Goal: Information Seeking & Learning: Learn about a topic

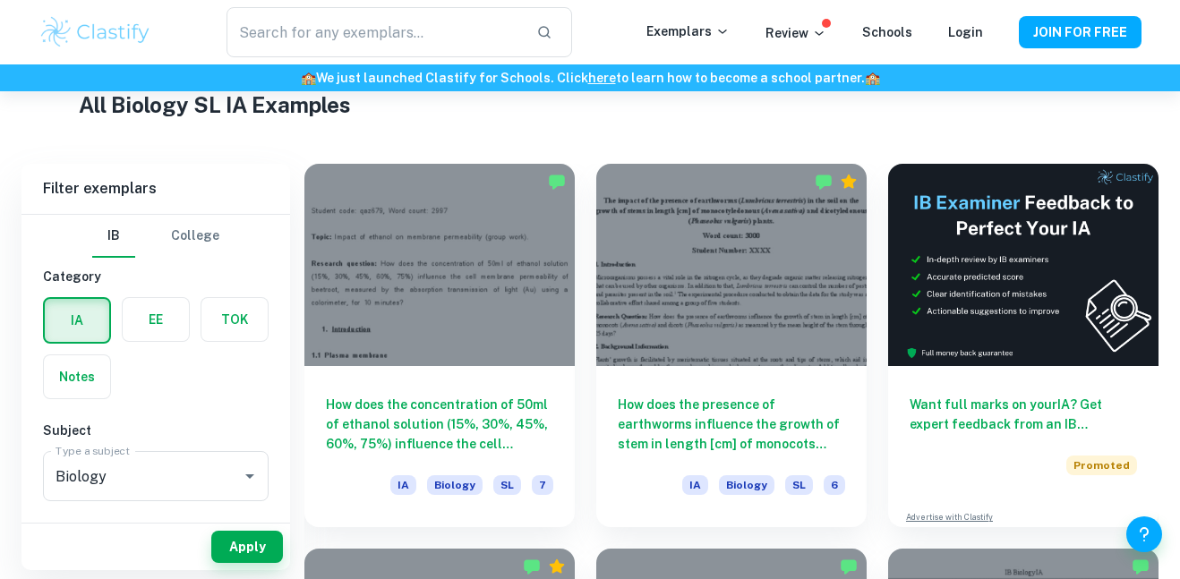
scroll to position [440, 0]
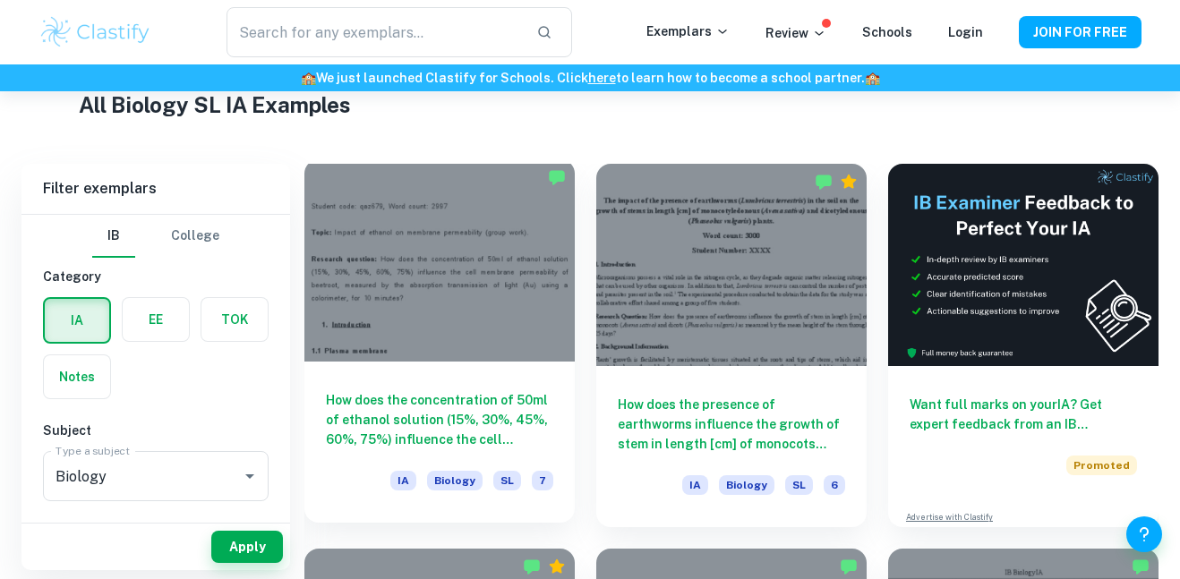
click at [437, 412] on h6 "How does the concentration of 50ml of ethanol solution (15%, 30%, 45%, 60%, 75%…" at bounding box center [439, 419] width 227 height 59
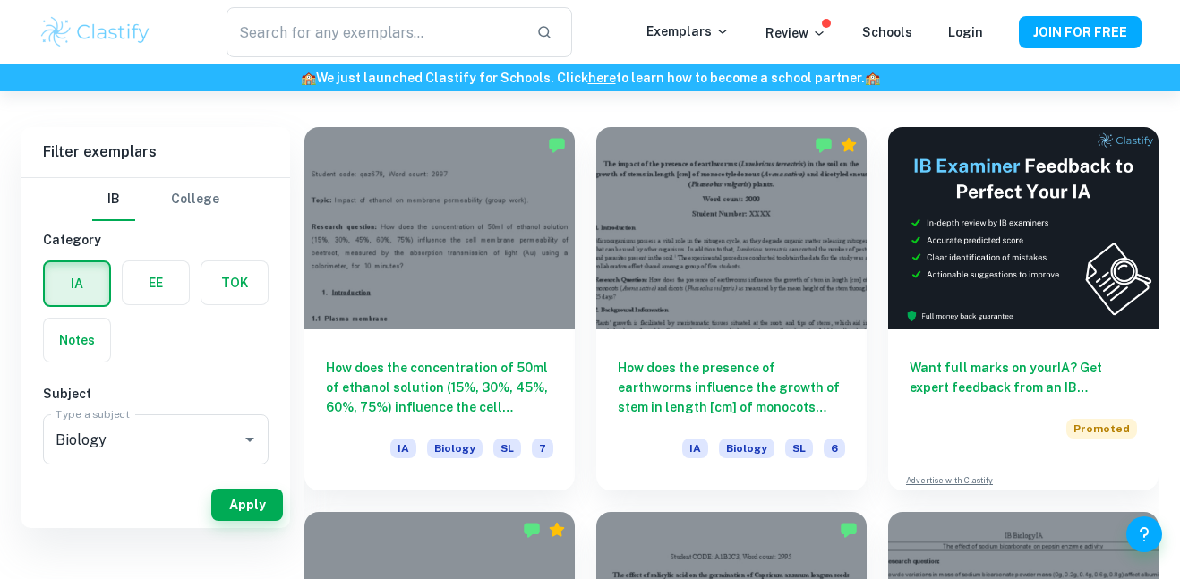
scroll to position [430, 0]
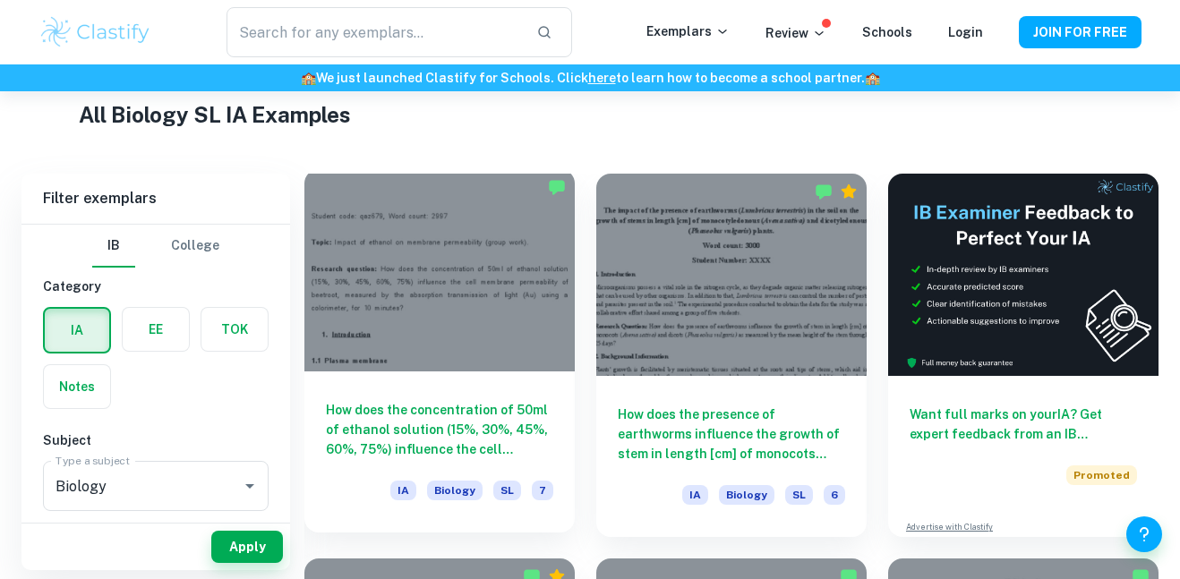
click at [440, 411] on h6 "How does the concentration of 50ml of ethanol solution (15%, 30%, 45%, 60%, 75%…" at bounding box center [439, 429] width 227 height 59
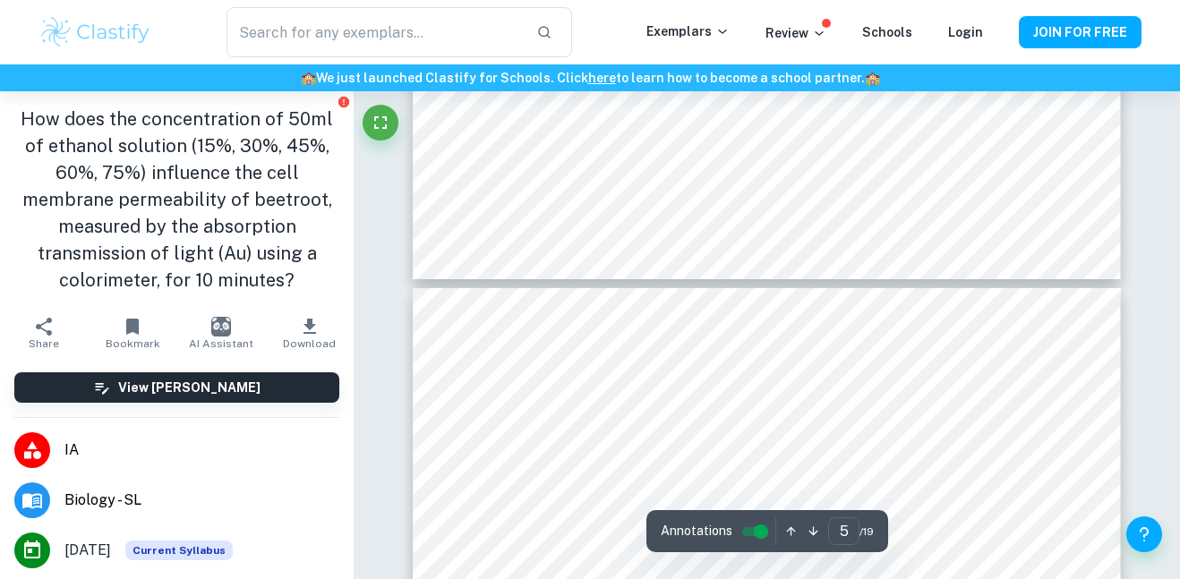
scroll to position [4214, 0]
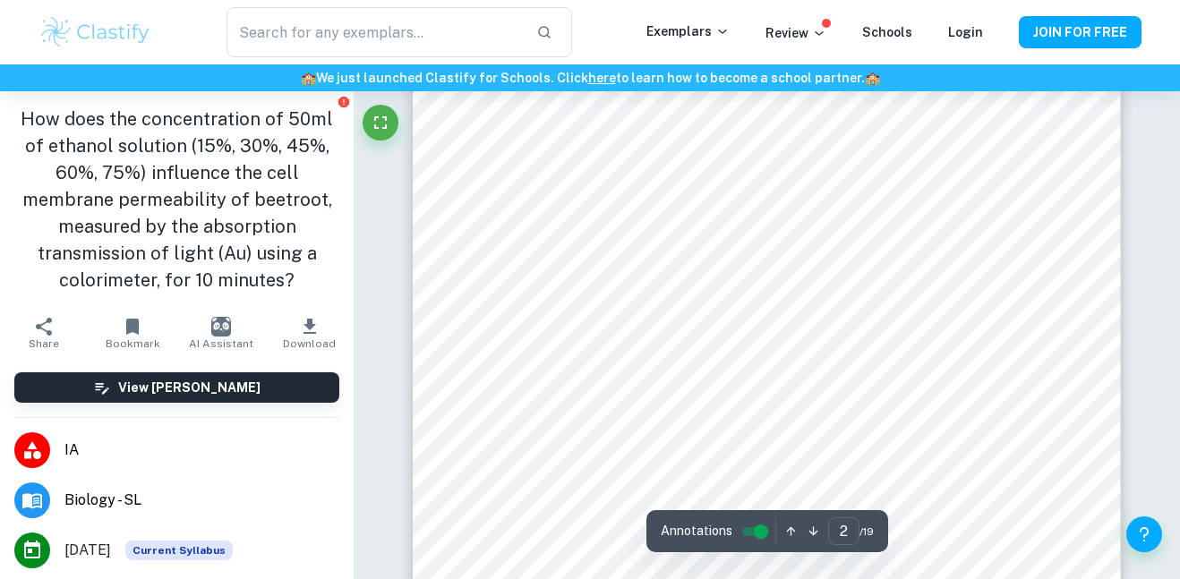
type input "1"
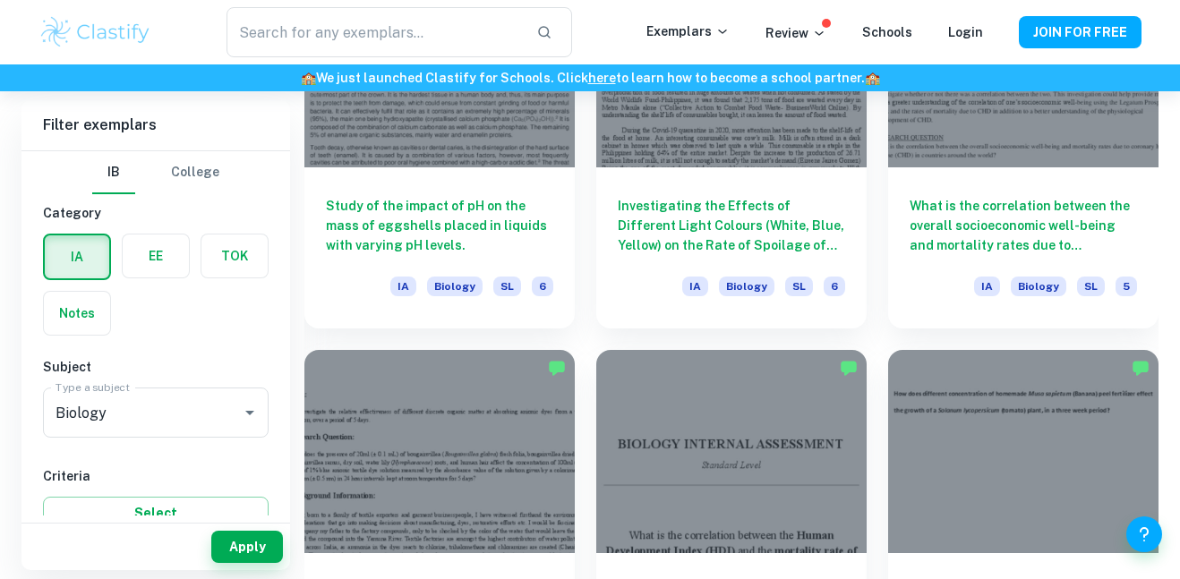
scroll to position [3975, 0]
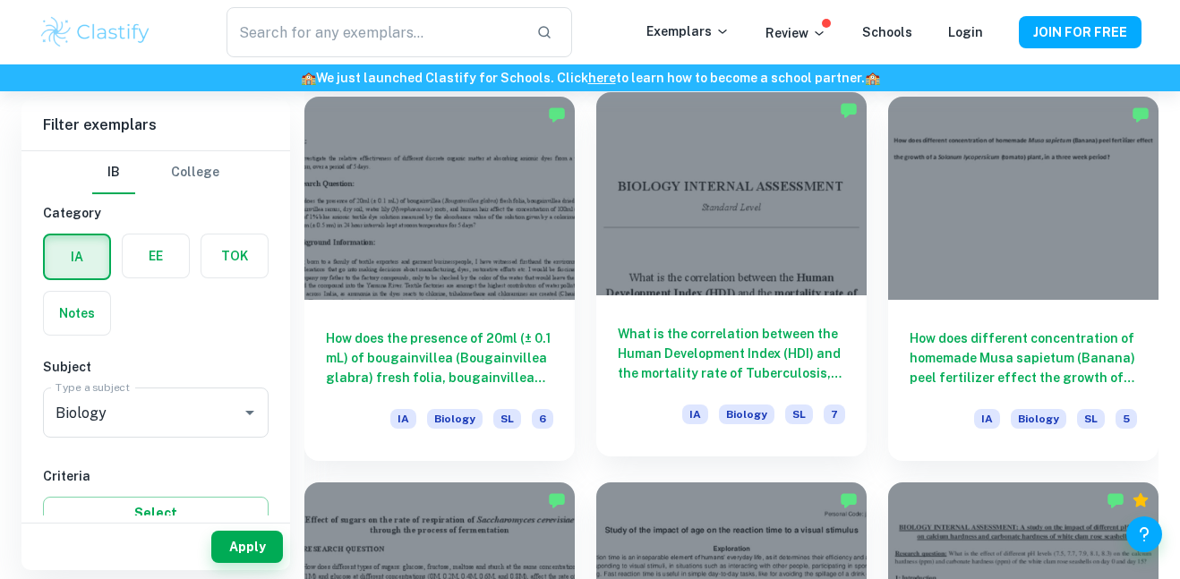
click at [707, 369] on h6 "What is the correlation between the Human Development Index (HDI) and the morta…" at bounding box center [731, 353] width 227 height 59
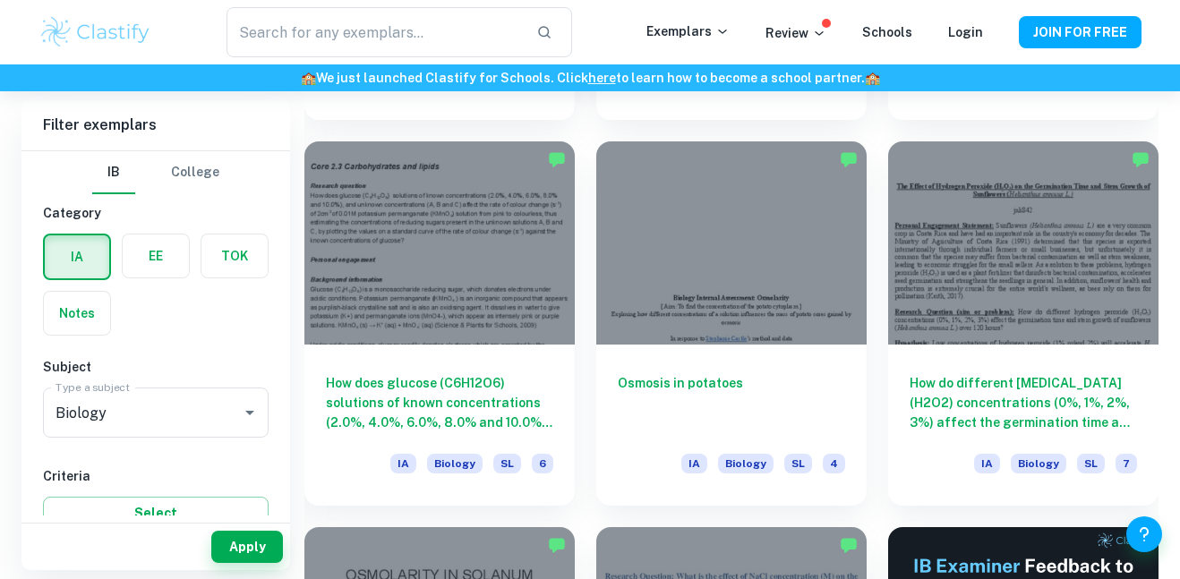
scroll to position [5712, 0]
